Goal: Check status: Check status

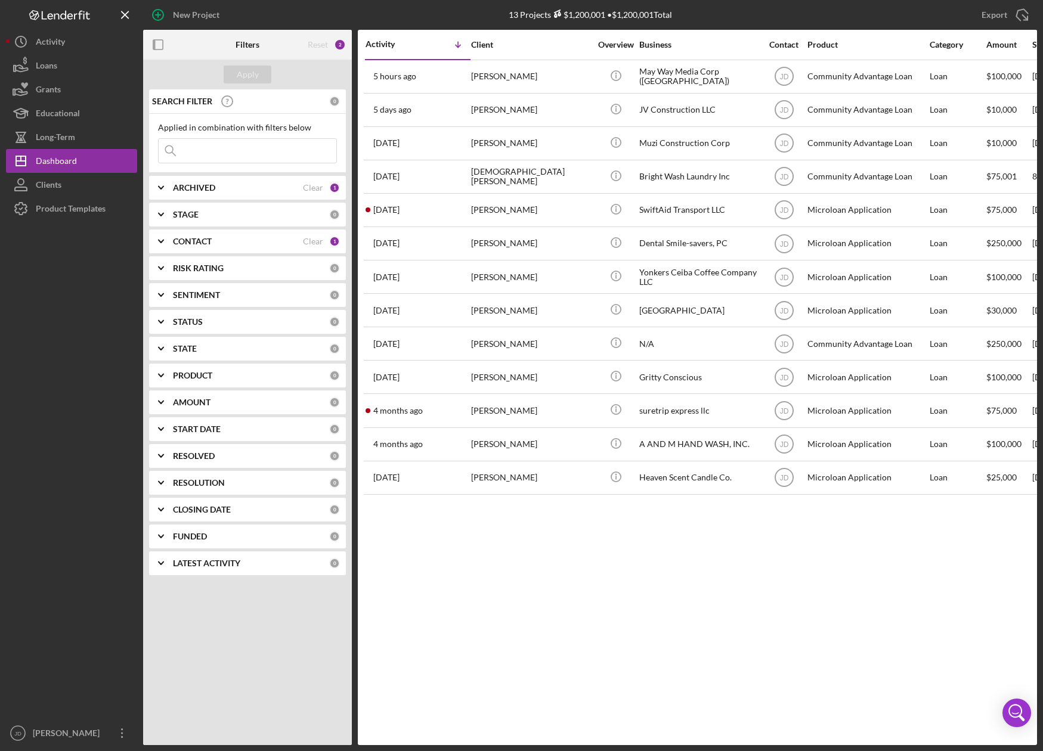
click at [159, 185] on icon "Icon/Expander" at bounding box center [161, 188] width 30 height 30
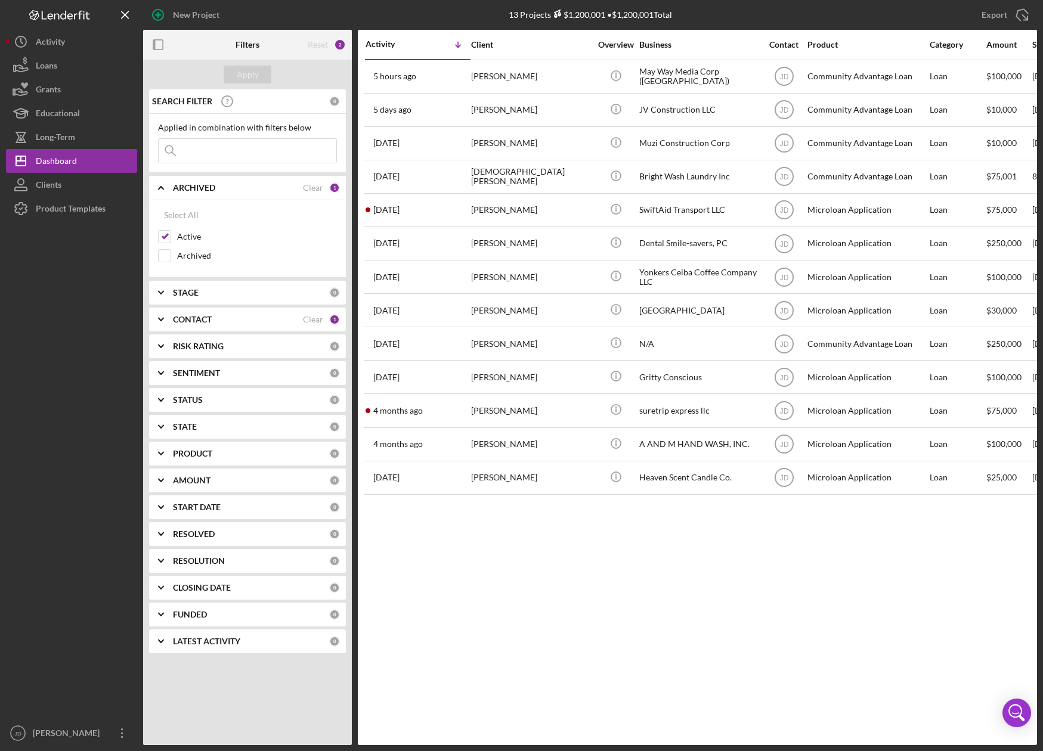
click at [159, 185] on icon "Icon/Expander" at bounding box center [161, 188] width 30 height 30
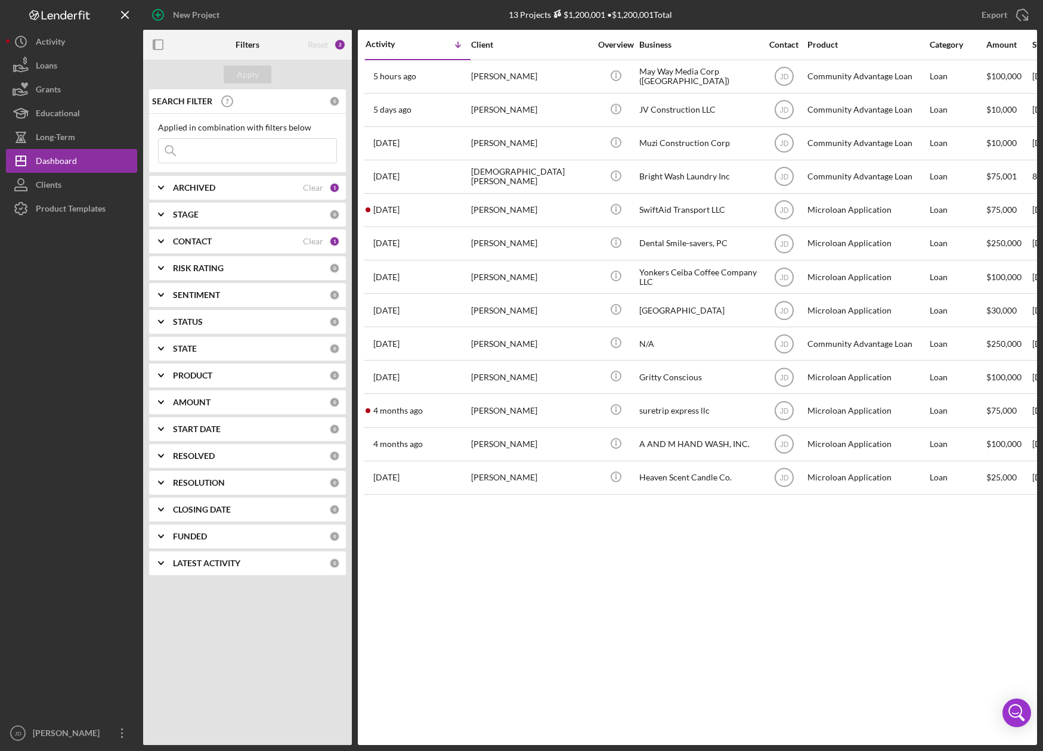
click at [161, 238] on icon "Icon/Expander" at bounding box center [161, 242] width 30 height 30
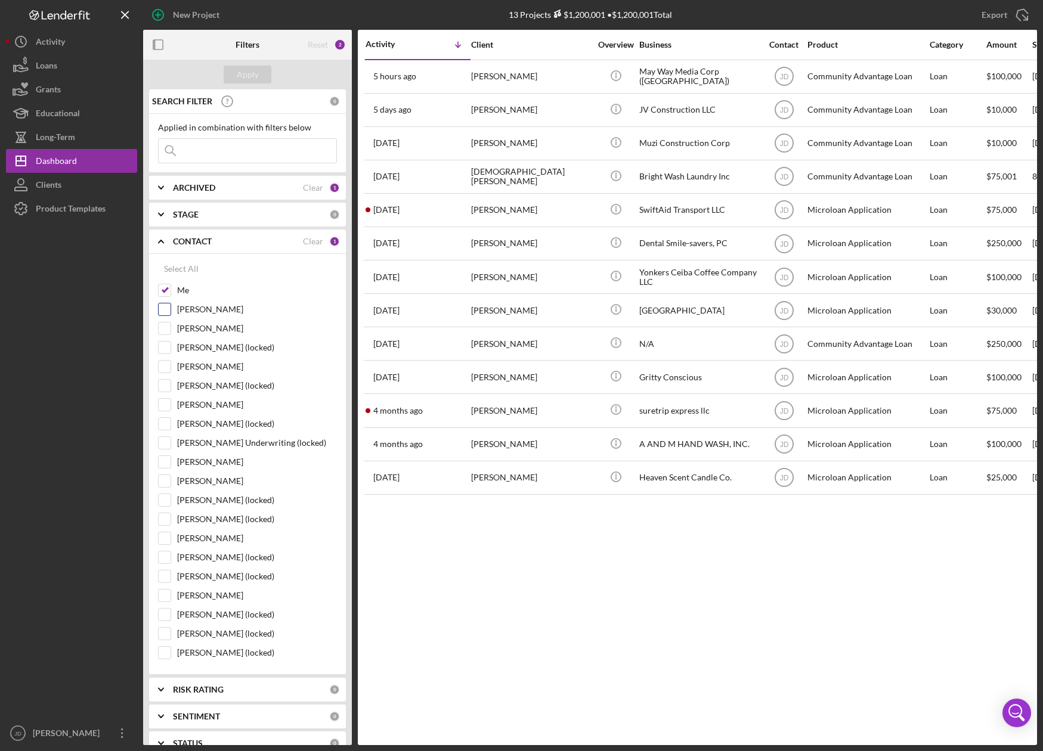
click at [167, 309] on input "[PERSON_NAME]" at bounding box center [165, 309] width 12 height 12
checkbox input "true"
click at [165, 289] on input "Me" at bounding box center [165, 290] width 12 height 12
checkbox input "false"
click at [251, 76] on div "Apply" at bounding box center [248, 75] width 22 height 18
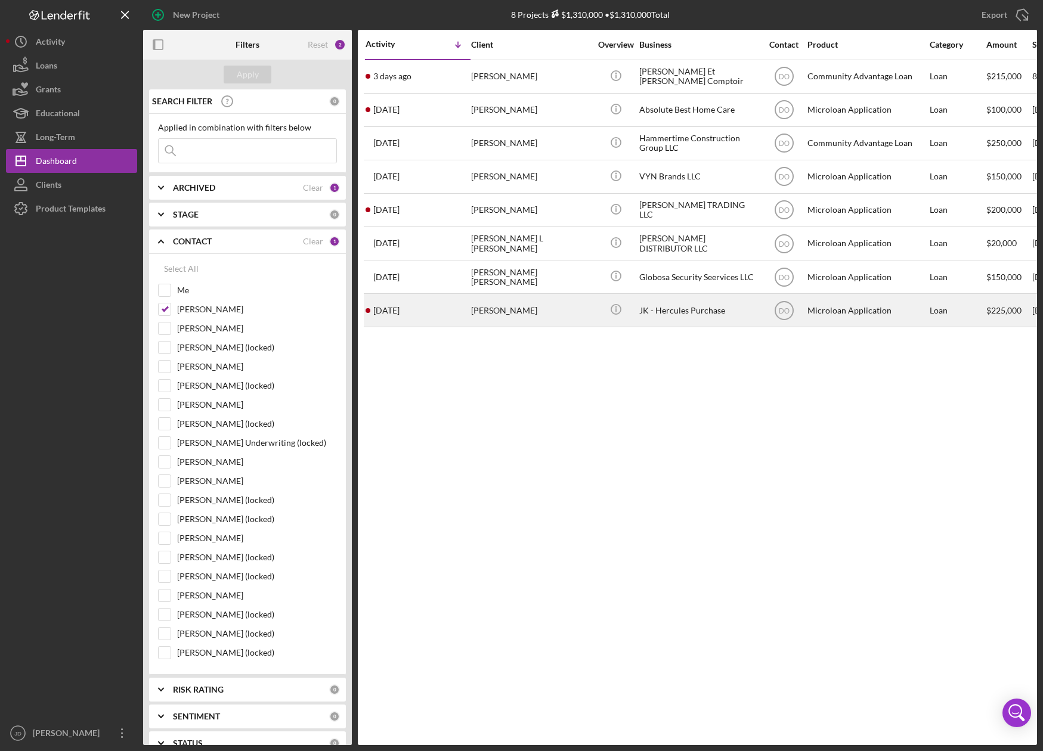
click at [679, 310] on div "JK - Hercules Purchase" at bounding box center [698, 310] width 119 height 32
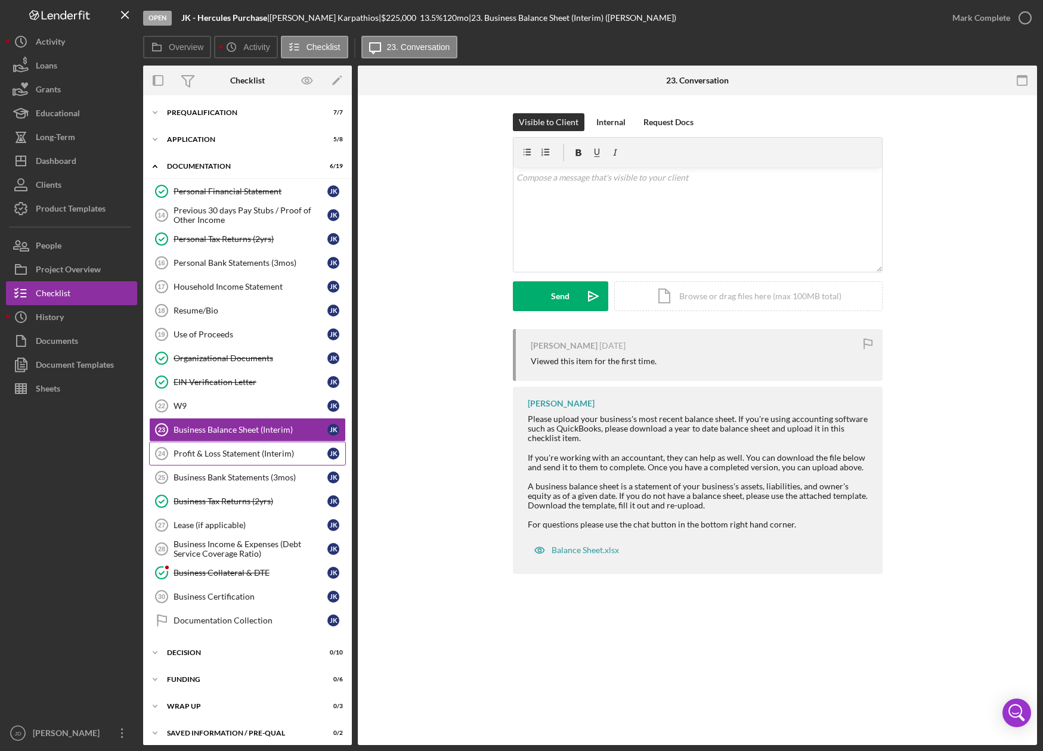
click at [230, 452] on div "Profit & Loss Statement (Interim)" at bounding box center [250, 454] width 154 height 10
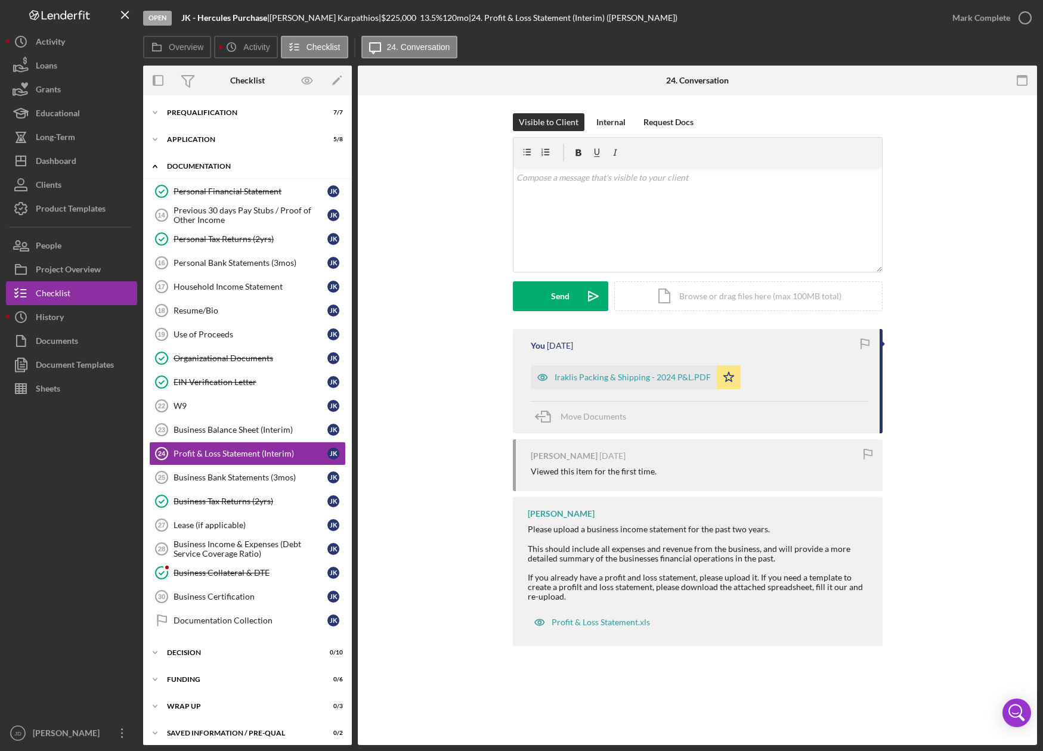
click at [156, 169] on icon "Icon/Expander" at bounding box center [155, 166] width 24 height 24
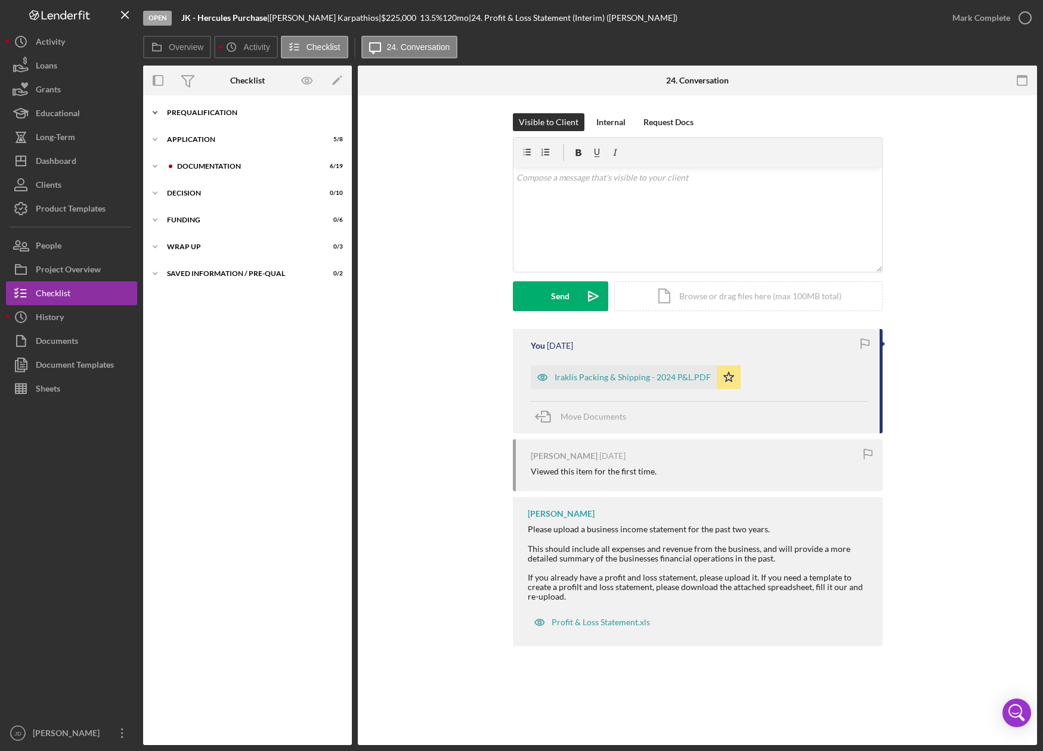
click at [153, 110] on icon "Icon/Expander" at bounding box center [155, 113] width 24 height 24
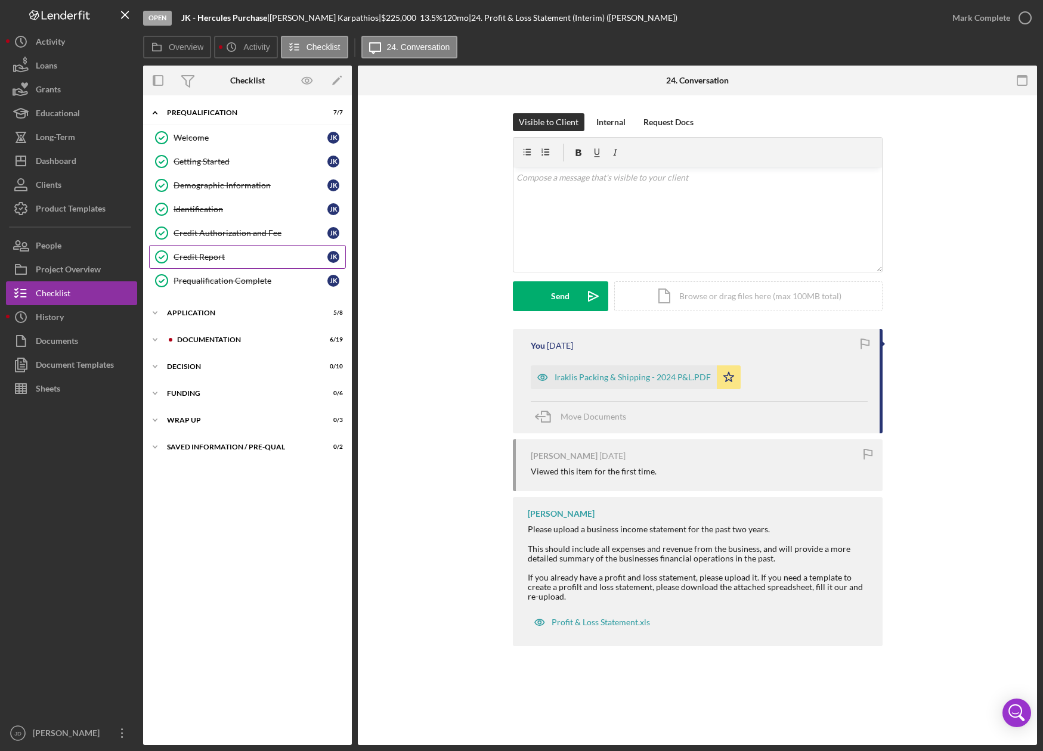
click at [209, 249] on link "Credit Report Credit Report J K" at bounding box center [247, 257] width 197 height 24
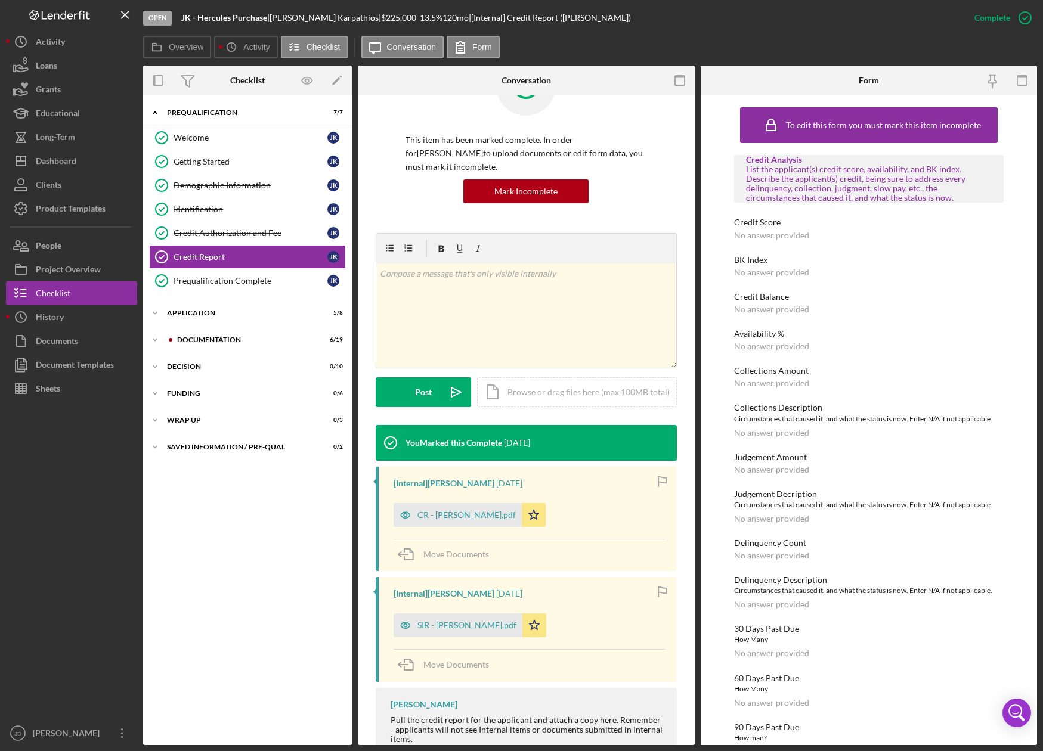
scroll to position [95, 0]
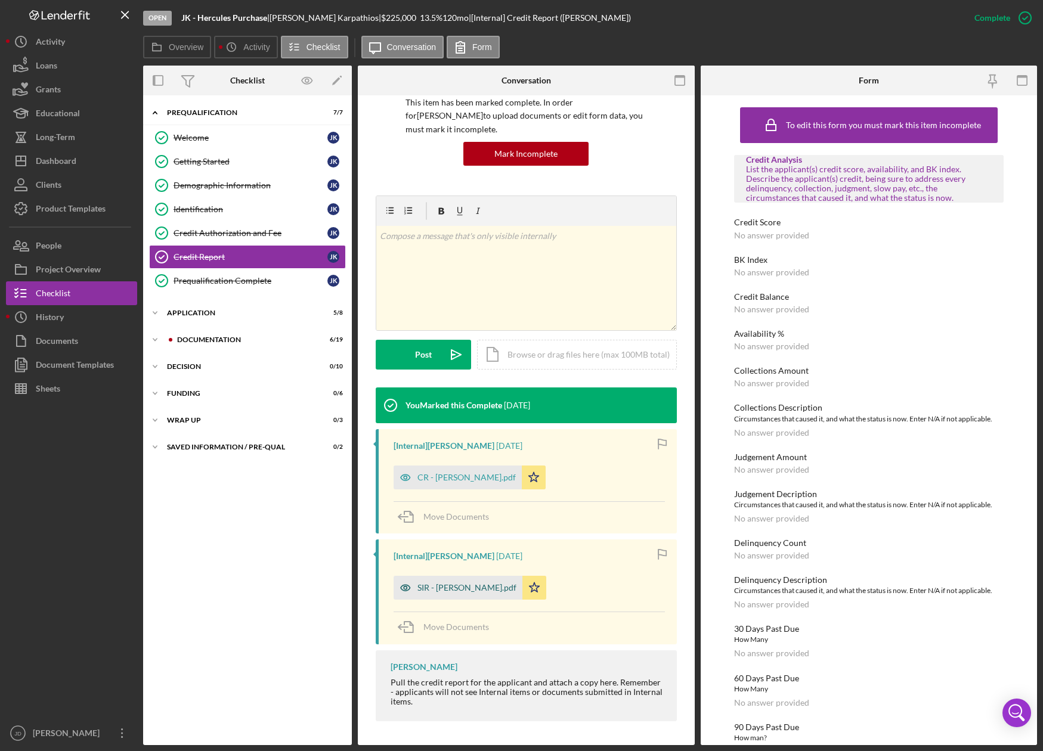
click at [482, 583] on div "SIR - Karpathios John.pdf" at bounding box center [466, 588] width 99 height 10
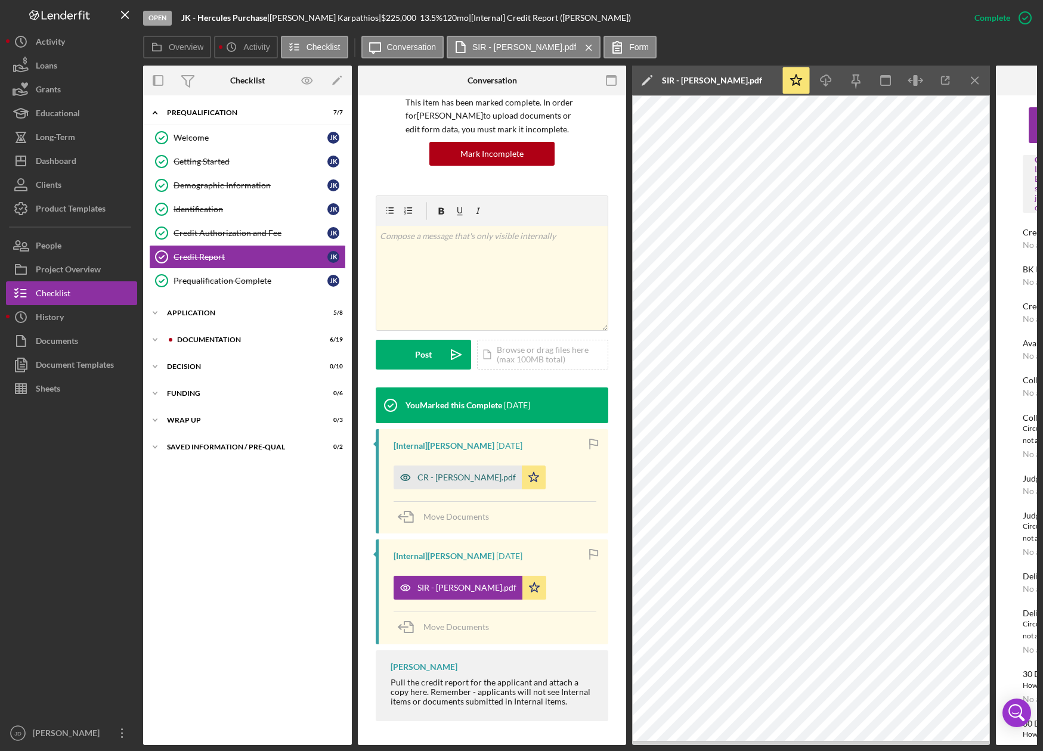
click at [456, 475] on div "CR - Karpathios John.pdf" at bounding box center [466, 478] width 98 height 10
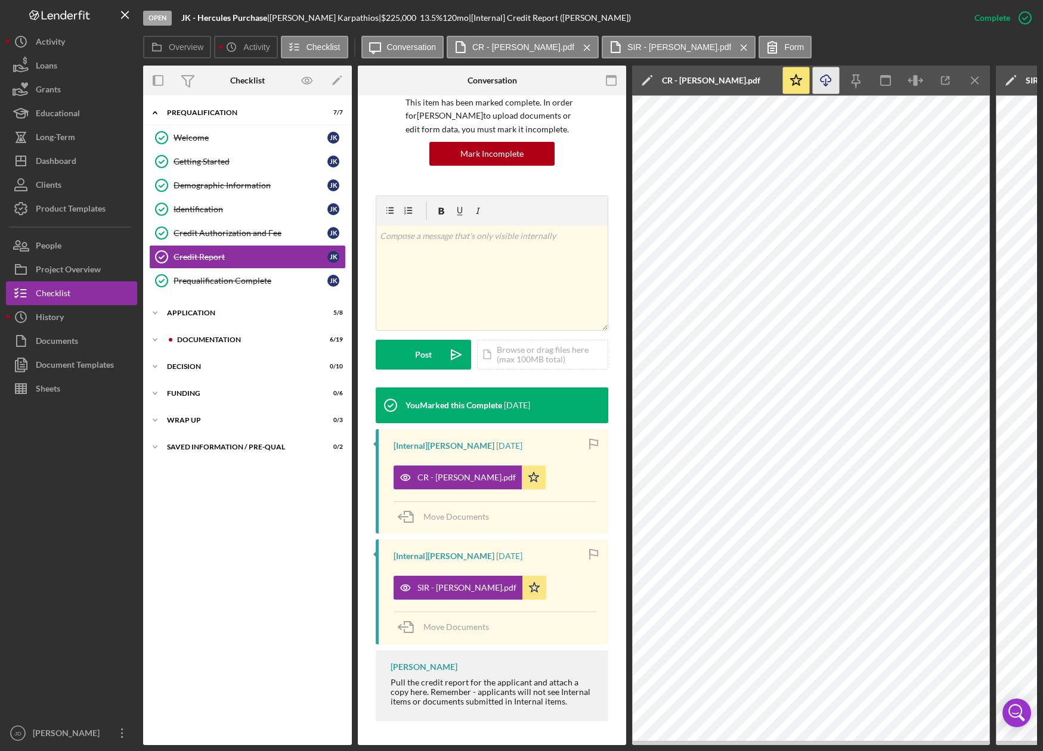
click at [824, 80] on icon "Icon/Download" at bounding box center [825, 80] width 27 height 27
click at [157, 112] on icon "Icon/Expander" at bounding box center [155, 113] width 24 height 24
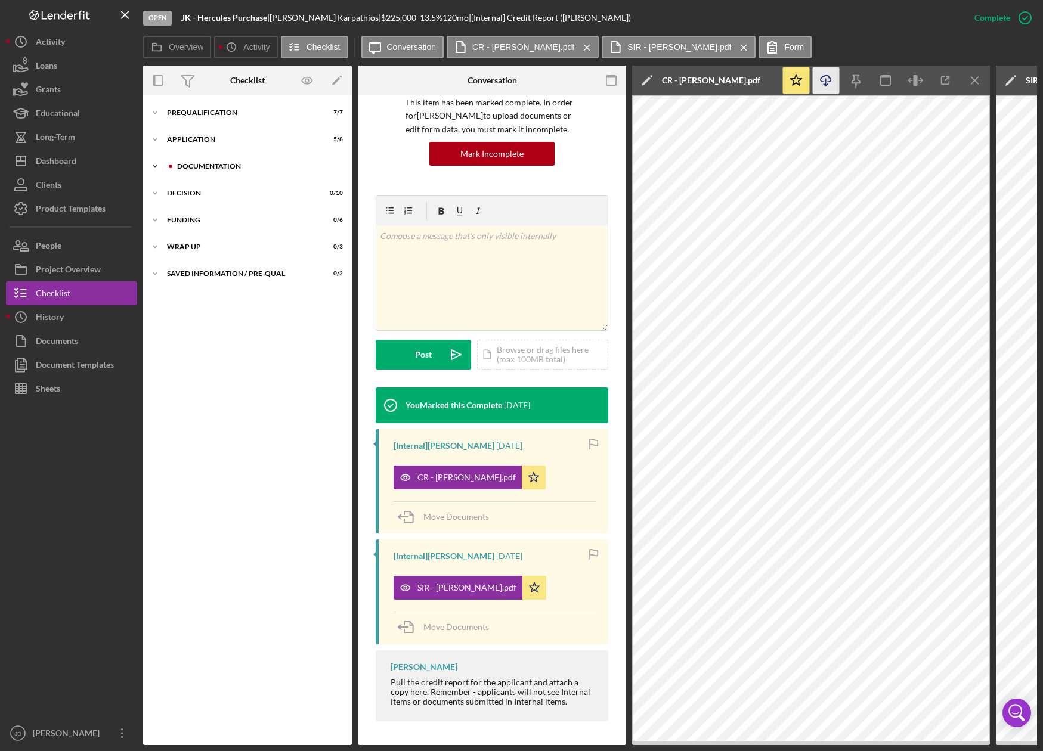
click at [155, 163] on icon "Icon/Expander" at bounding box center [155, 166] width 24 height 24
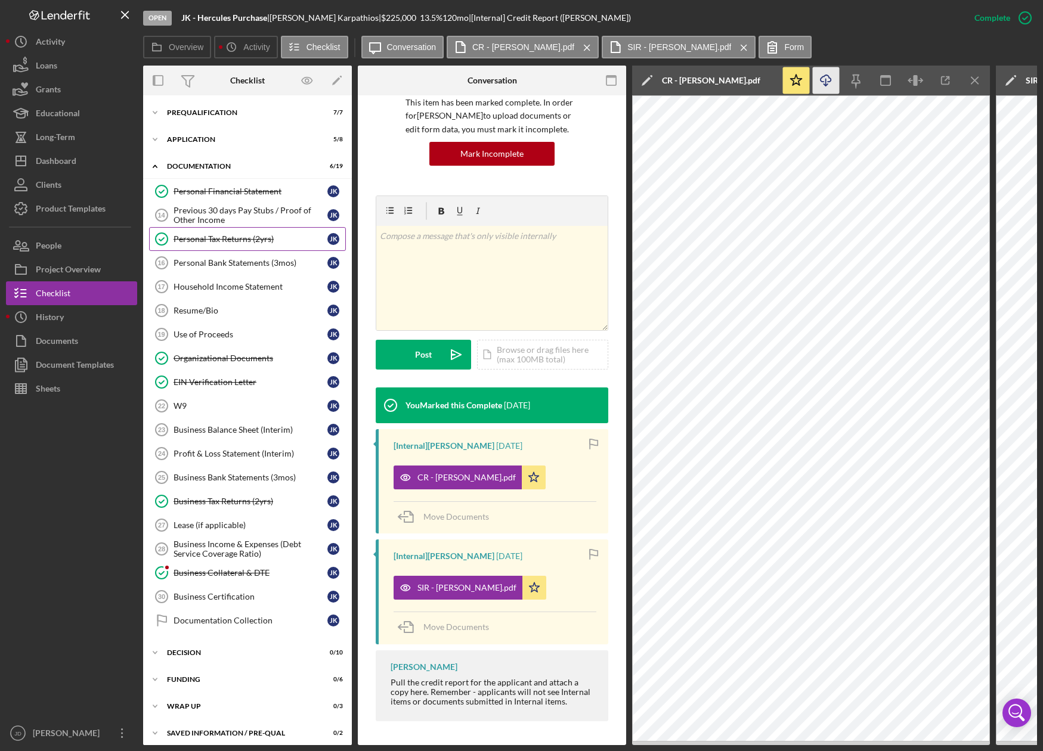
click at [211, 235] on div "Personal Tax Returns (2yrs)" at bounding box center [250, 239] width 154 height 10
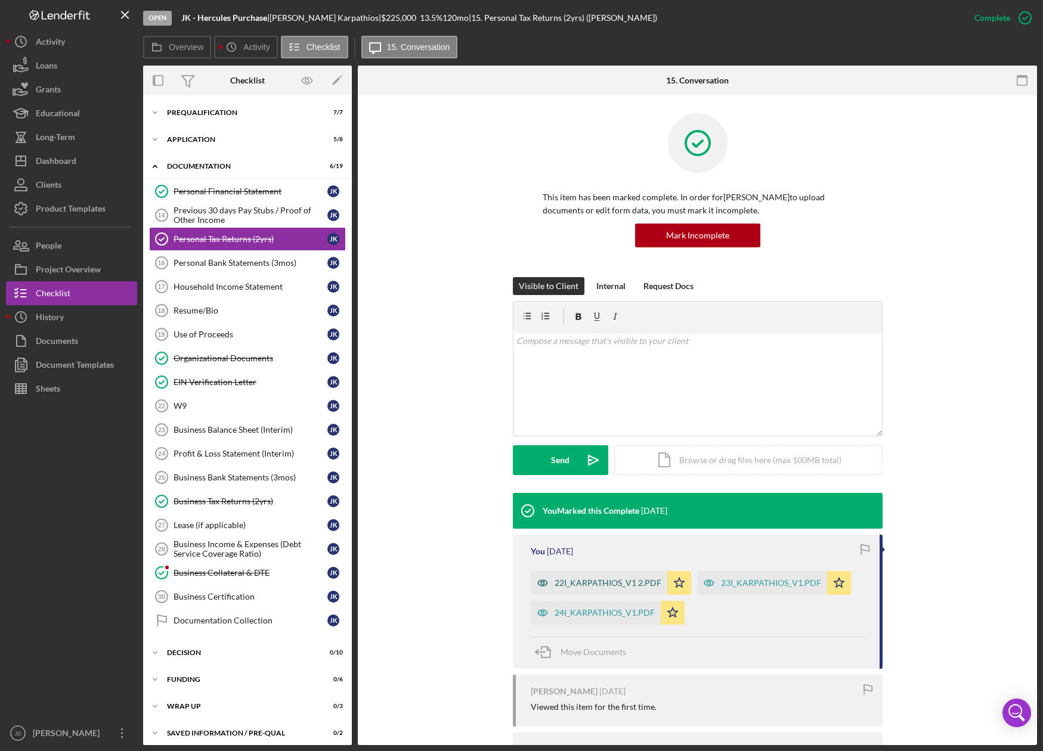
click at [618, 582] on div "22I_KARPATHIOS_V1 2.PDF" at bounding box center [607, 583] width 107 height 10
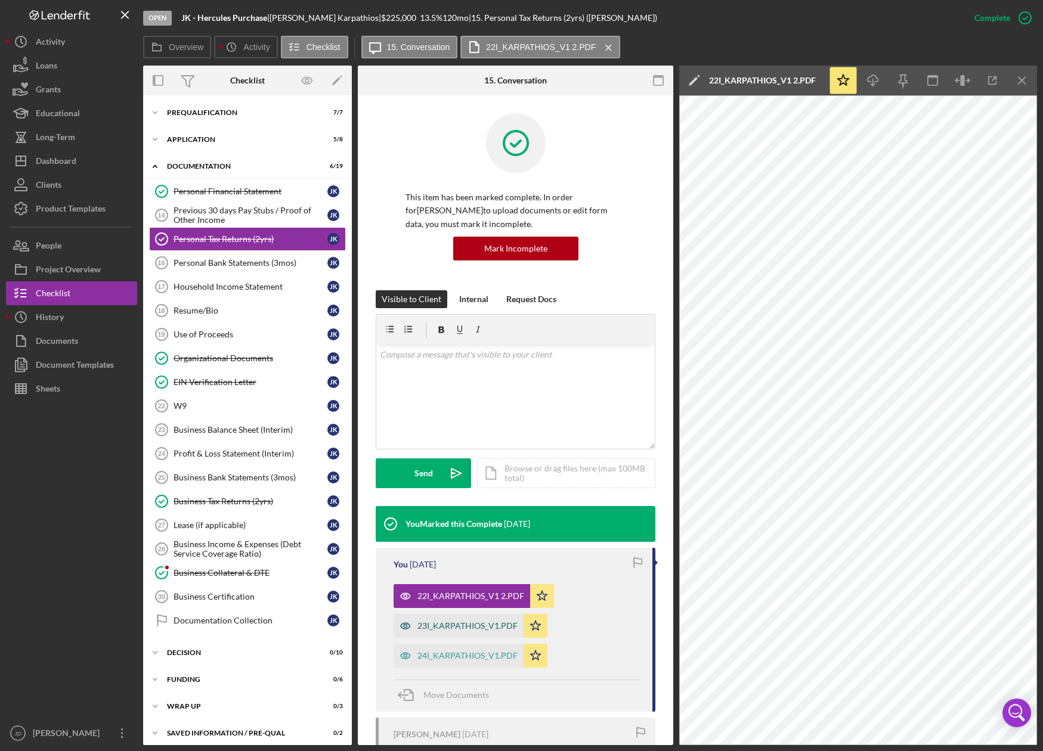
click at [473, 626] on div "23I_KARPATHIOS_V1.PDF" at bounding box center [467, 626] width 100 height 10
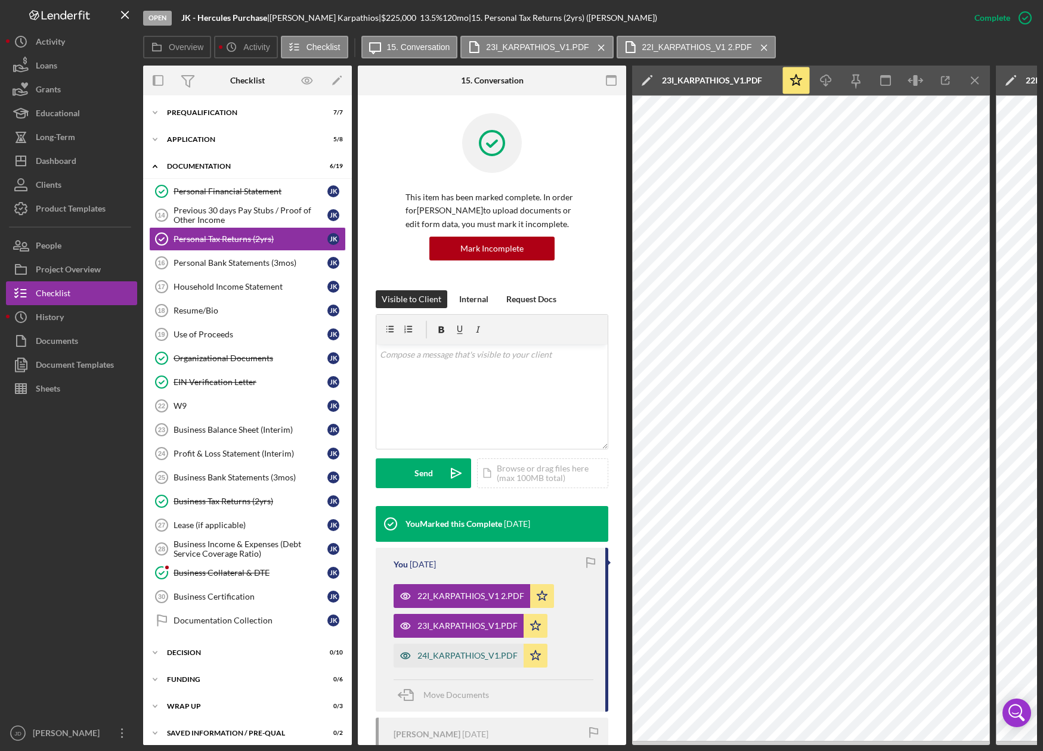
click at [475, 652] on div "24I_KARPATHIOS_V1.PDF" at bounding box center [467, 656] width 100 height 10
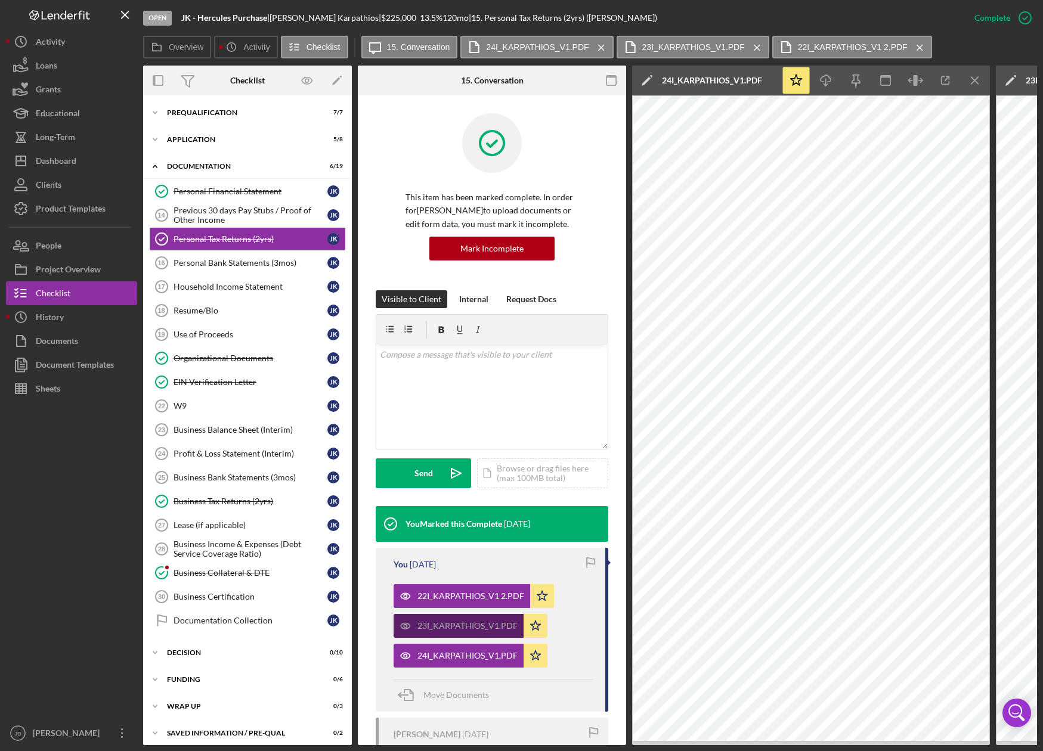
click at [480, 625] on div "23I_KARPATHIOS_V1.PDF" at bounding box center [467, 626] width 100 height 10
click at [948, 82] on icon "button" at bounding box center [945, 81] width 8 height 8
click at [973, 82] on icon "Icon/Menu Close" at bounding box center [974, 80] width 27 height 27
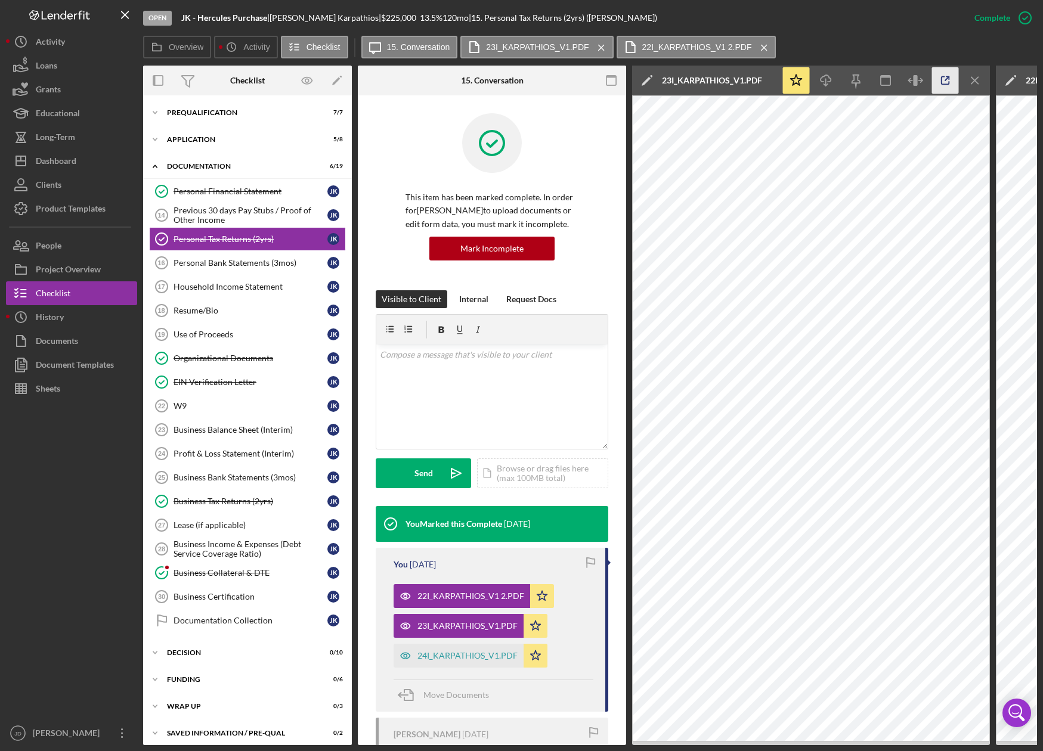
click at [943, 82] on icon "button" at bounding box center [945, 80] width 27 height 27
click at [975, 82] on line "button" at bounding box center [974, 80] width 7 height 7
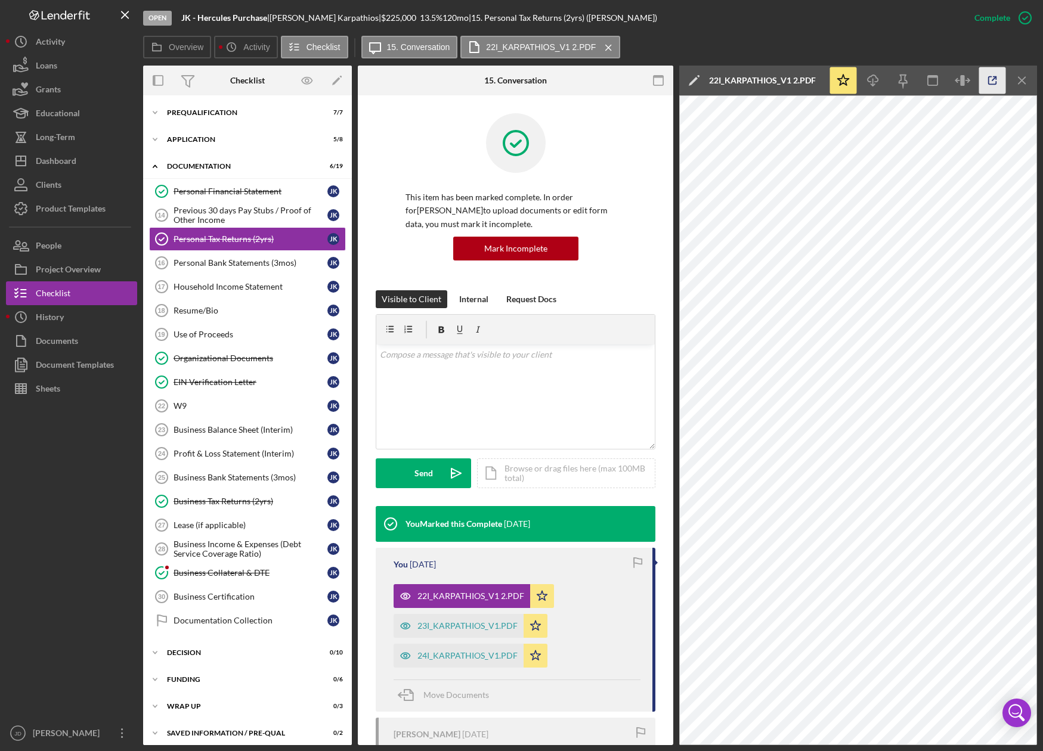
click at [988, 82] on icon "button" at bounding box center [992, 81] width 8 height 8
